Goal: Task Accomplishment & Management: Manage account settings

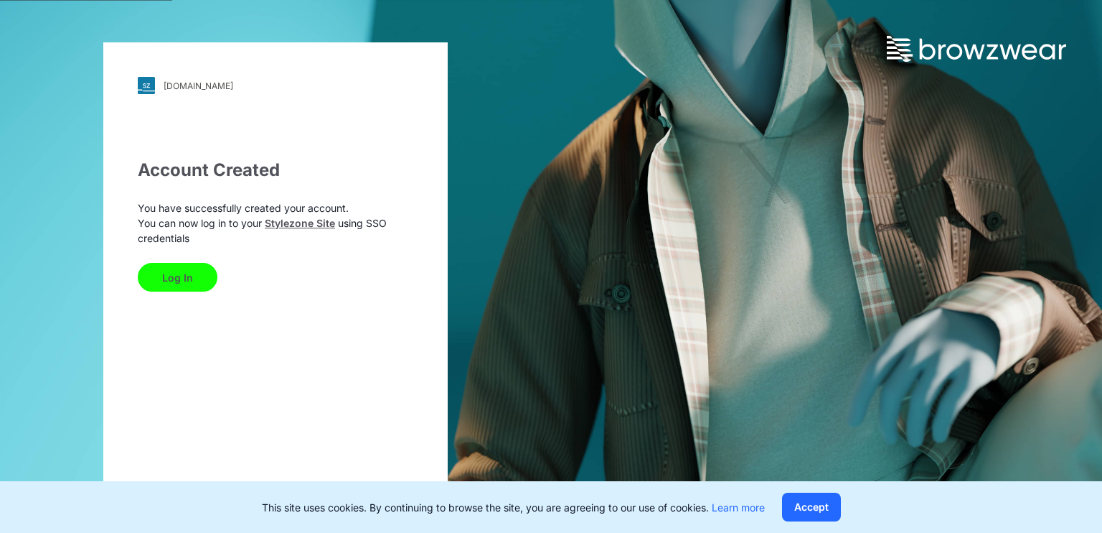
click at [184, 281] on button "Log In" at bounding box center [178, 277] width 80 height 29
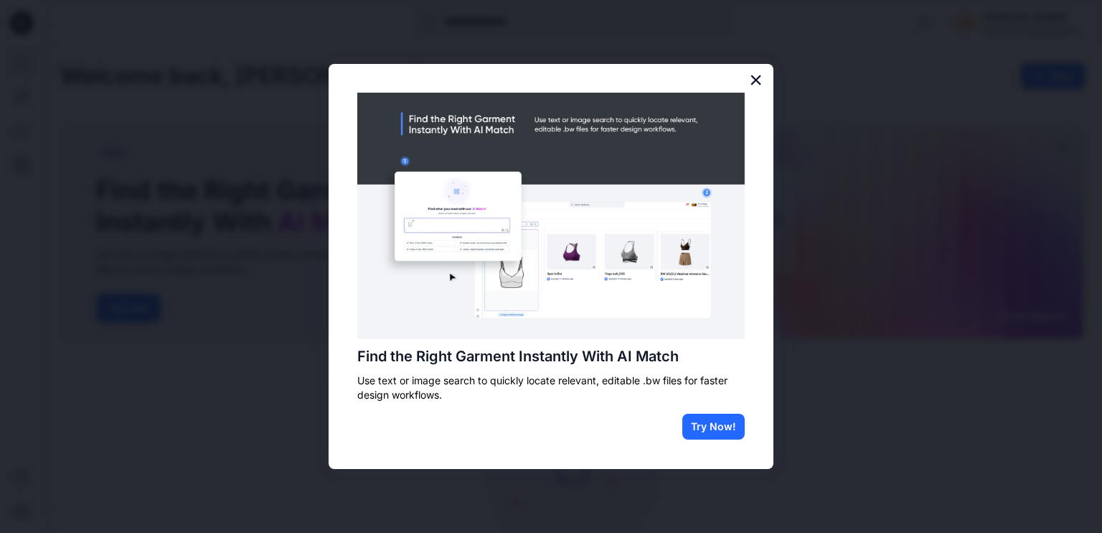
click at [755, 75] on button "×" at bounding box center [756, 79] width 14 height 23
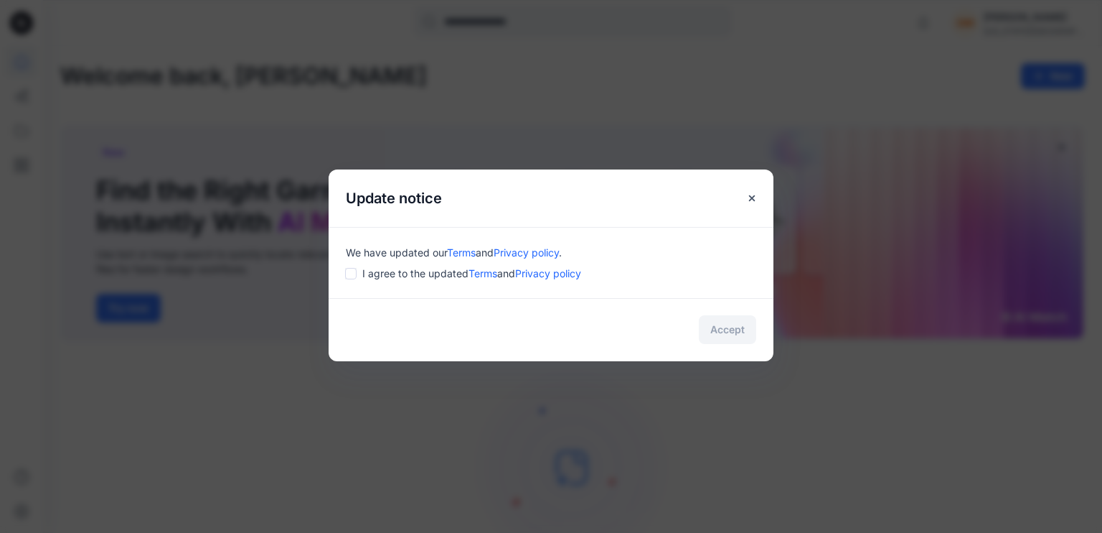
click at [360, 273] on div "I agree to the updated Terms and Privacy policy" at bounding box center [551, 273] width 411 height 15
click at [714, 330] on button "Accept" at bounding box center [727, 329] width 57 height 29
